Goal: Find specific page/section: Find specific page/section

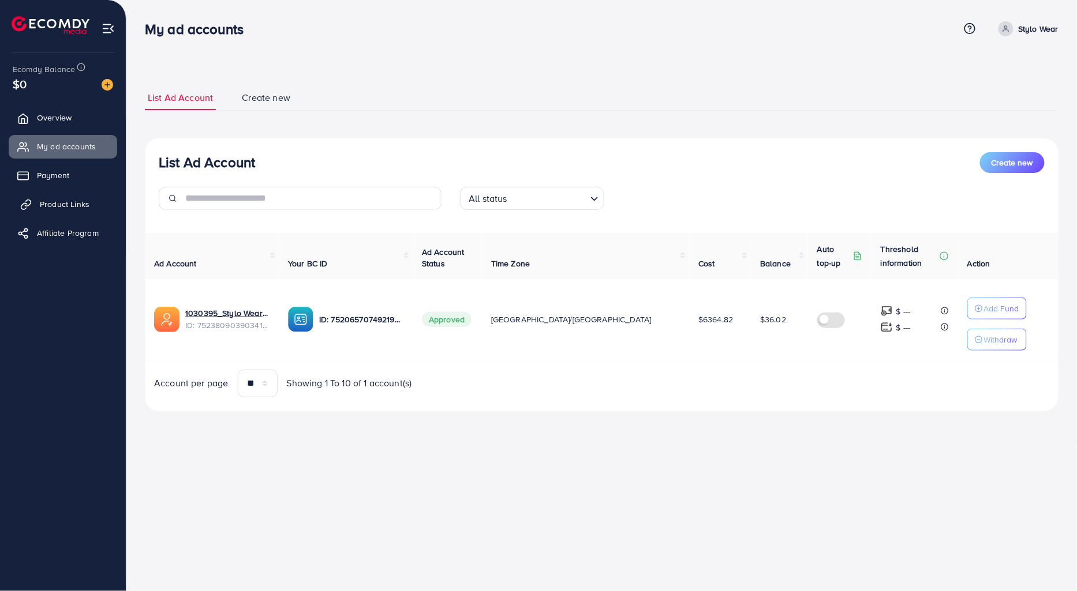
click at [50, 209] on span "Product Links" at bounding box center [65, 204] width 50 height 12
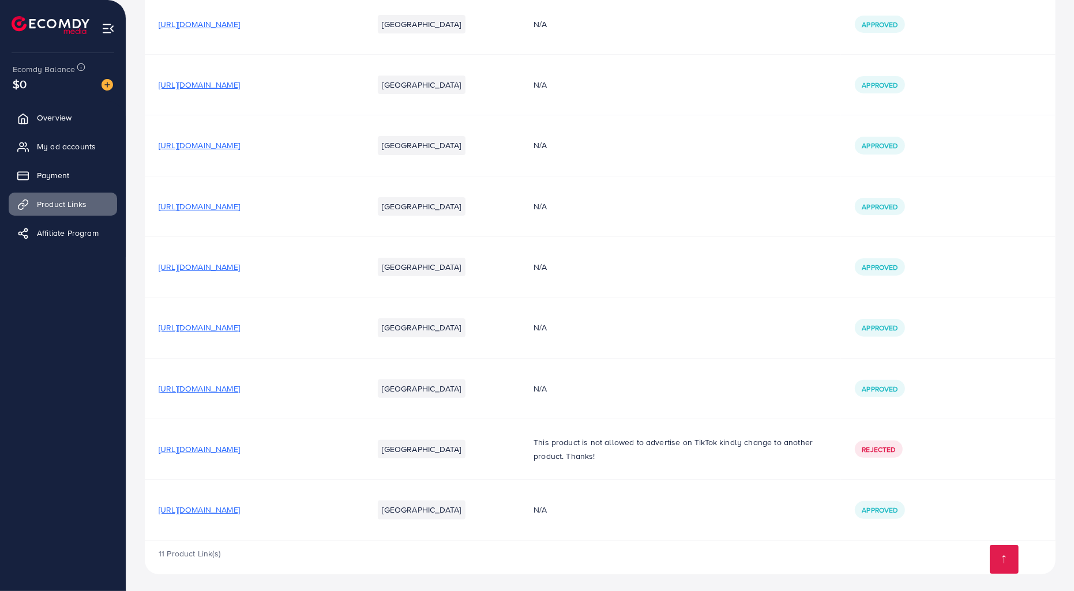
scroll to position [275, 0]
click at [240, 387] on span "[URL][DOMAIN_NAME]" at bounding box center [199, 388] width 81 height 12
